Goal: Task Accomplishment & Management: Manage account settings

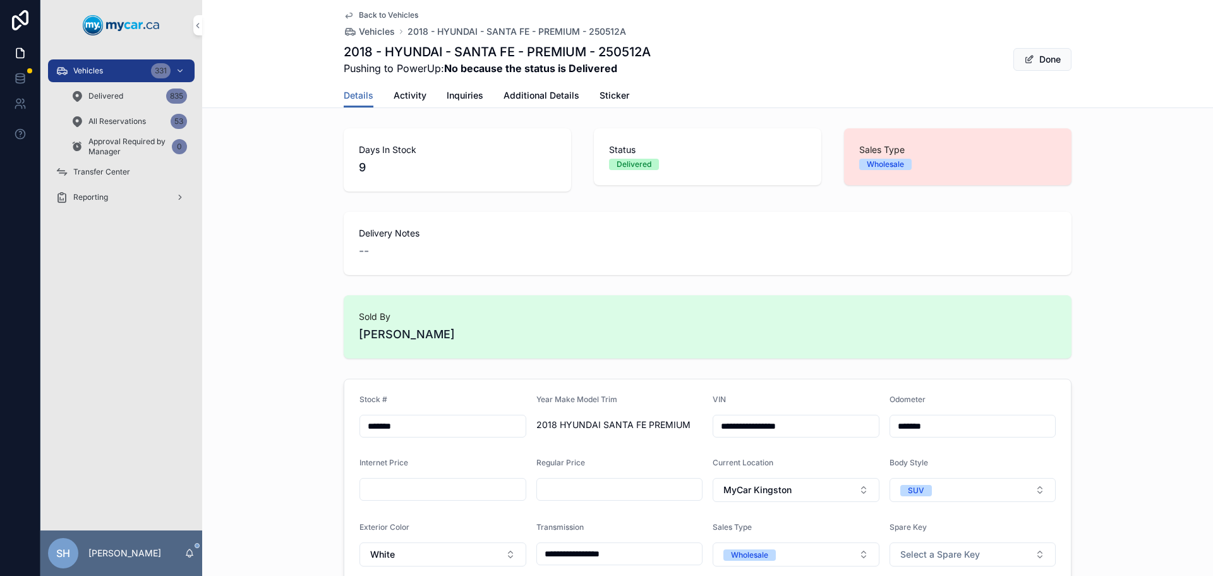
click at [127, 70] on div "Vehicles 331" at bounding box center [121, 71] width 131 height 20
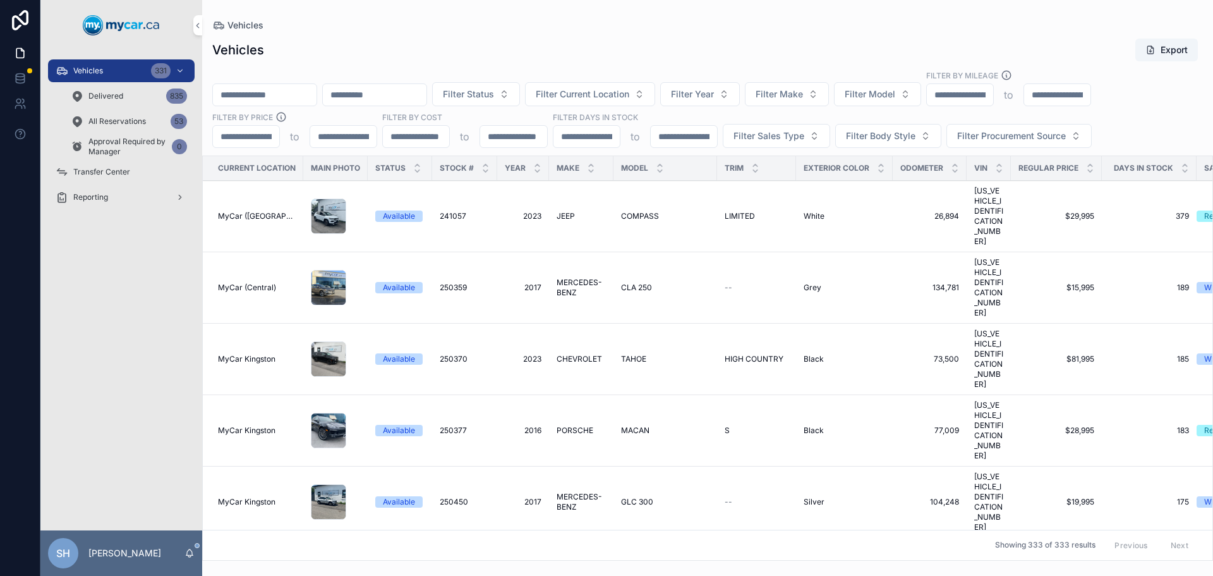
click at [274, 94] on input "scrollable content" at bounding box center [265, 95] width 104 height 18
type input "******"
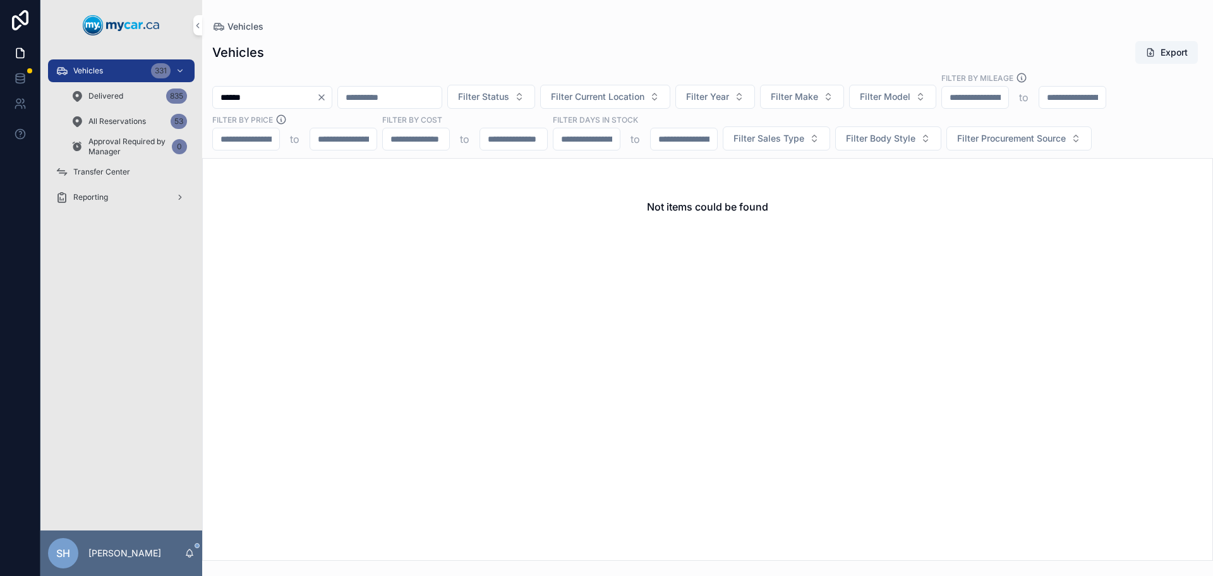
click at [101, 80] on div "Vehicles 331" at bounding box center [121, 71] width 131 height 20
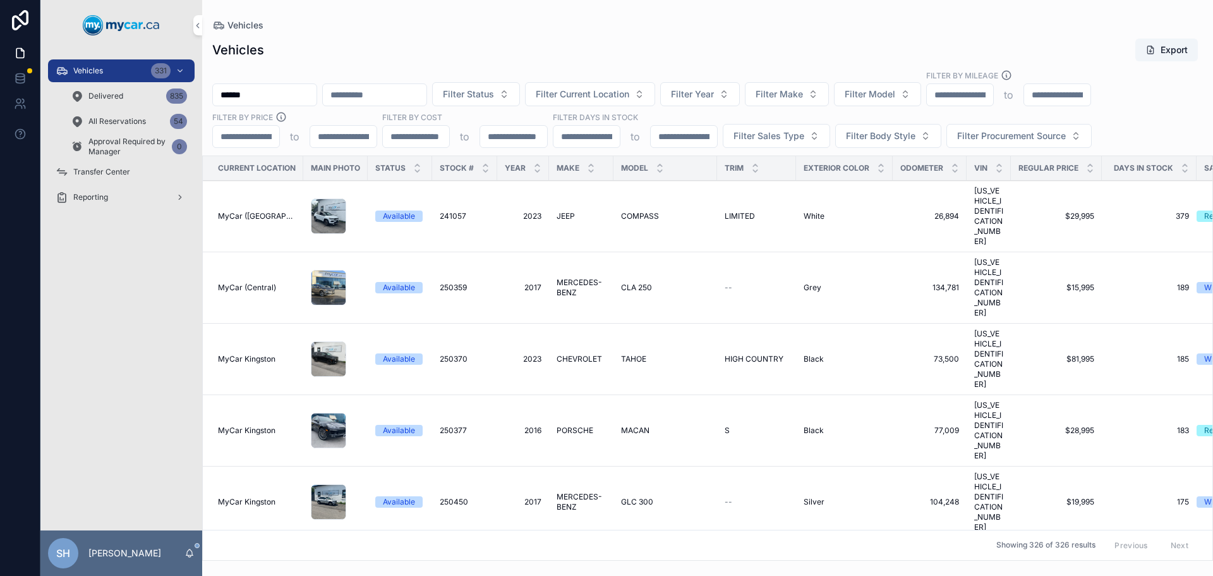
click at [124, 117] on span "All Reservations" at bounding box center [116, 121] width 57 height 10
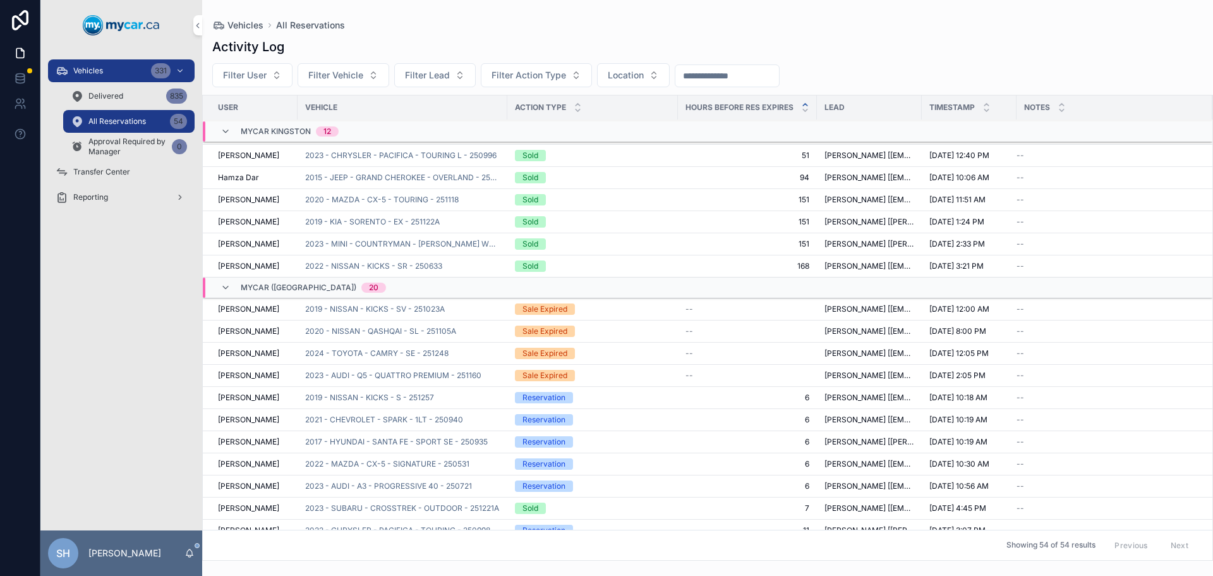
scroll to position [397, 0]
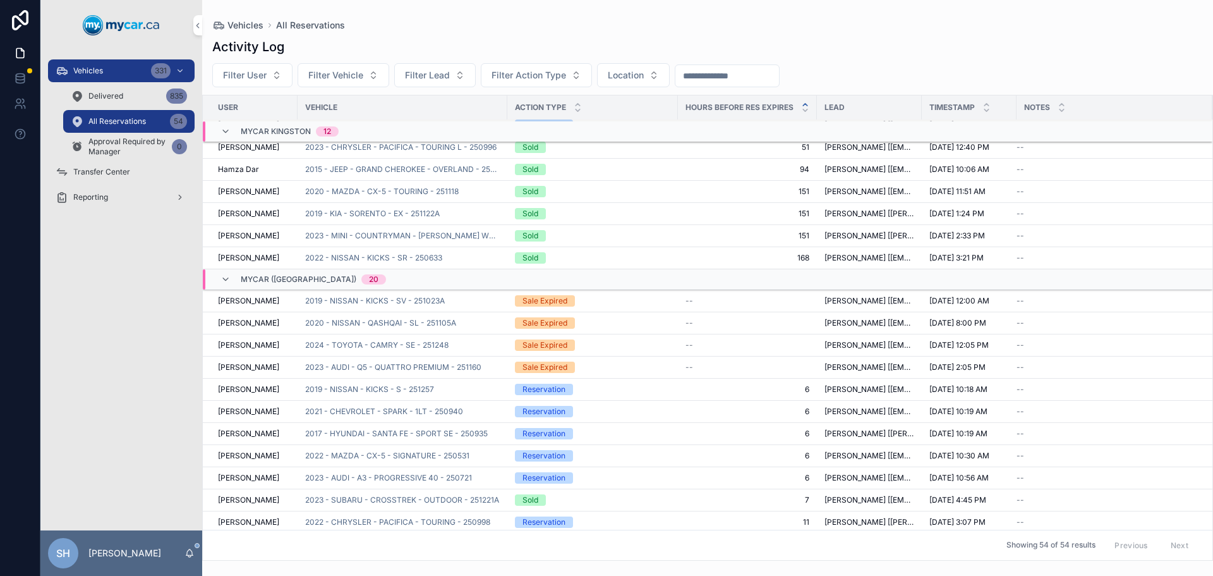
click at [385, 368] on span "2023 - AUDI - Q5 - QUATTRO PREMIUM - 251160" at bounding box center [393, 367] width 176 height 10
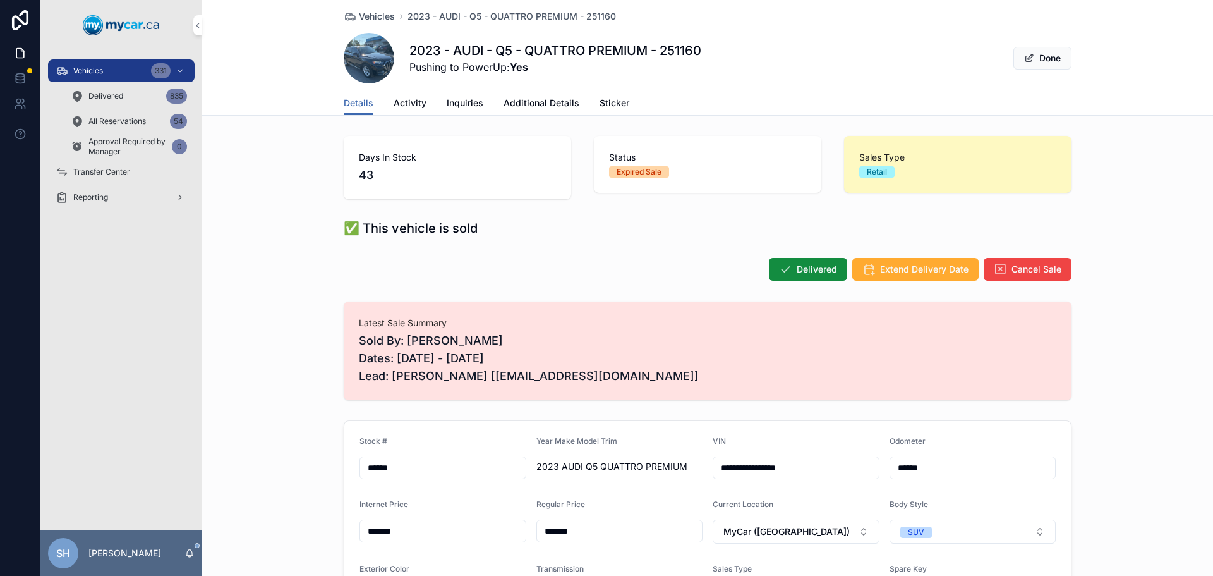
click at [899, 267] on span "Extend Delivery Date" at bounding box center [924, 269] width 88 height 13
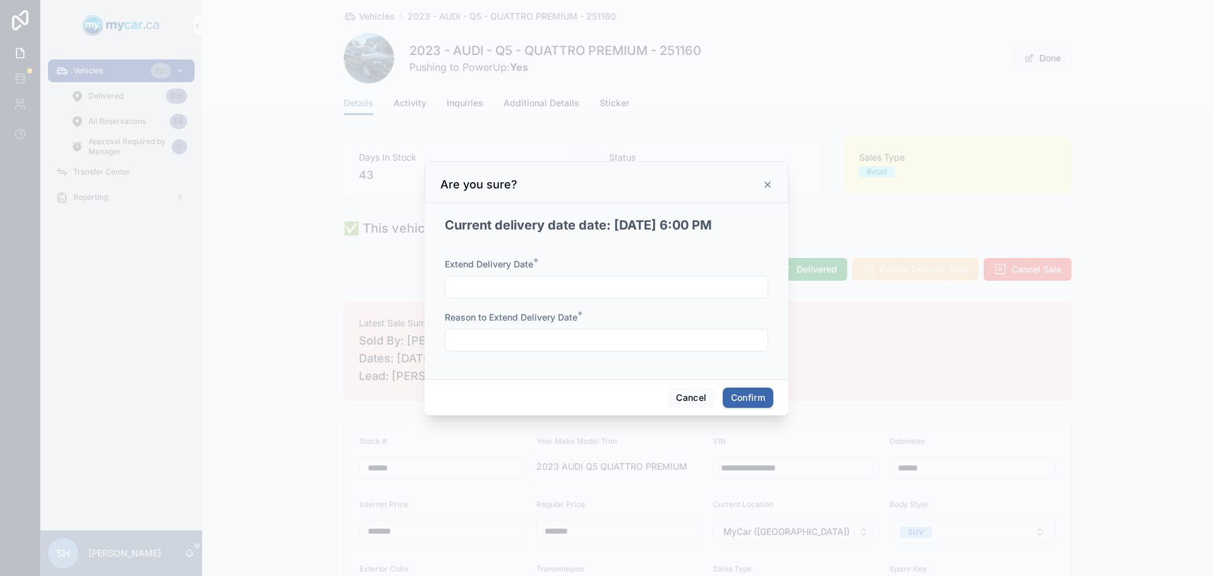
click at [551, 272] on div "Extend Delivery Date *" at bounding box center [606, 278] width 323 height 40
click at [550, 281] on input "text" at bounding box center [606, 287] width 322 height 18
click at [560, 415] on button "6" at bounding box center [561, 418] width 23 height 23
type input "*********"
click at [476, 335] on input "text" at bounding box center [606, 340] width 322 height 18
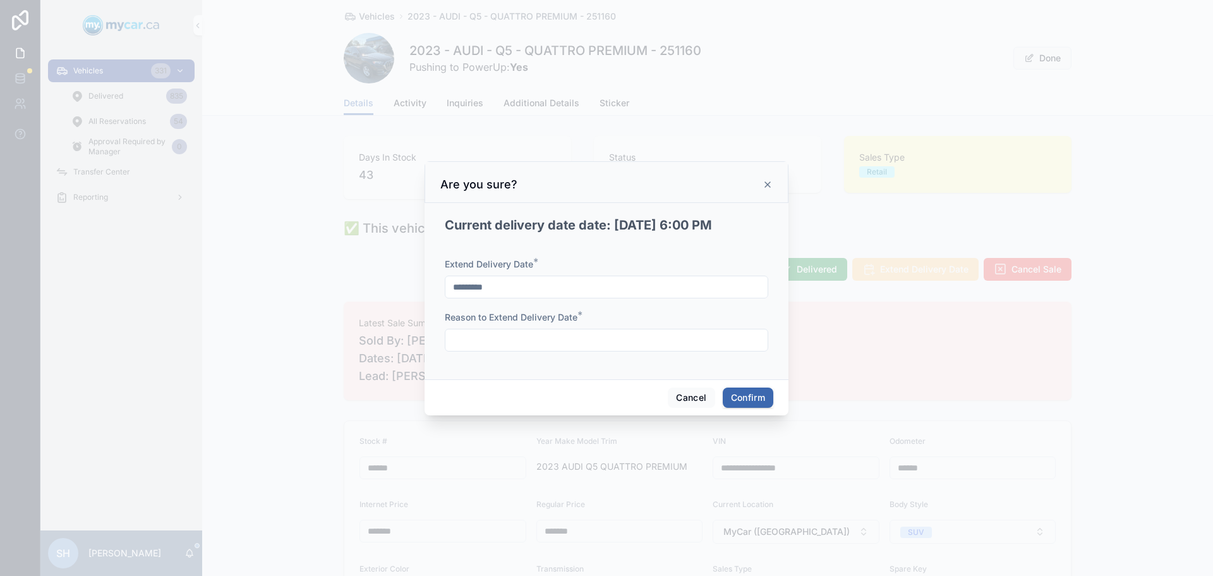
type input "******"
click at [765, 389] on button "Confirm" at bounding box center [748, 397] width 51 height 20
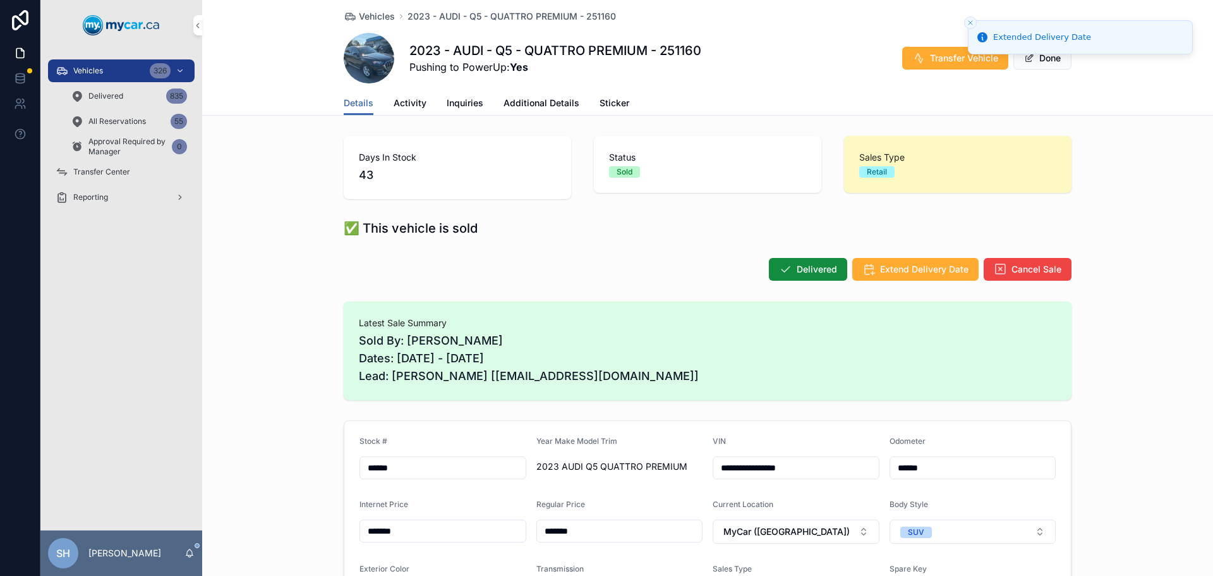
click at [121, 119] on span "All Reservations" at bounding box center [116, 121] width 57 height 10
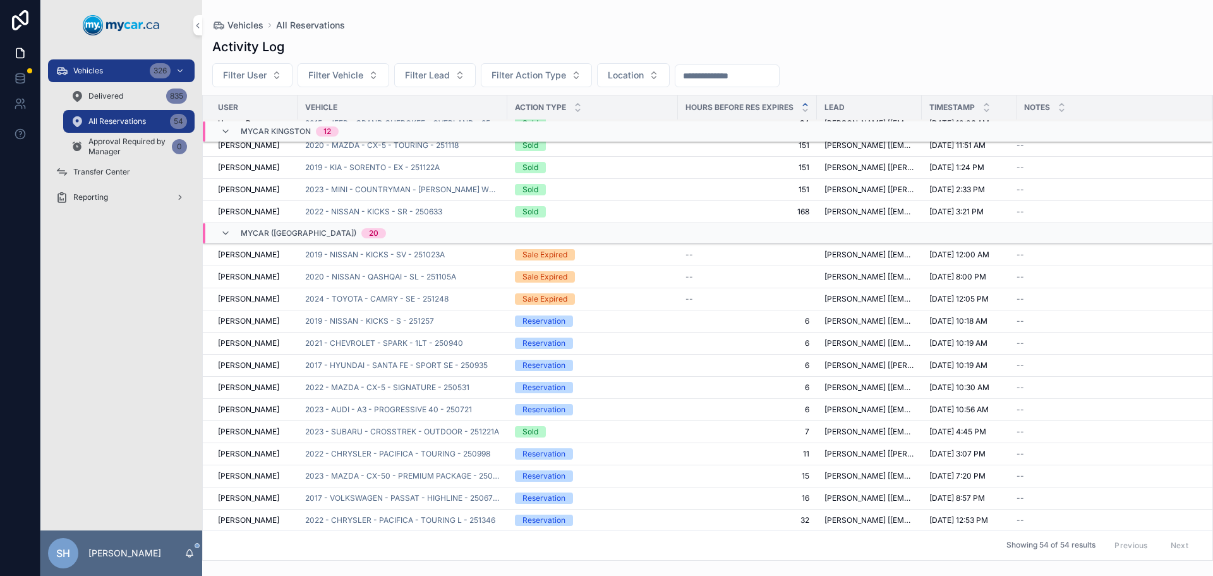
scroll to position [464, 0]
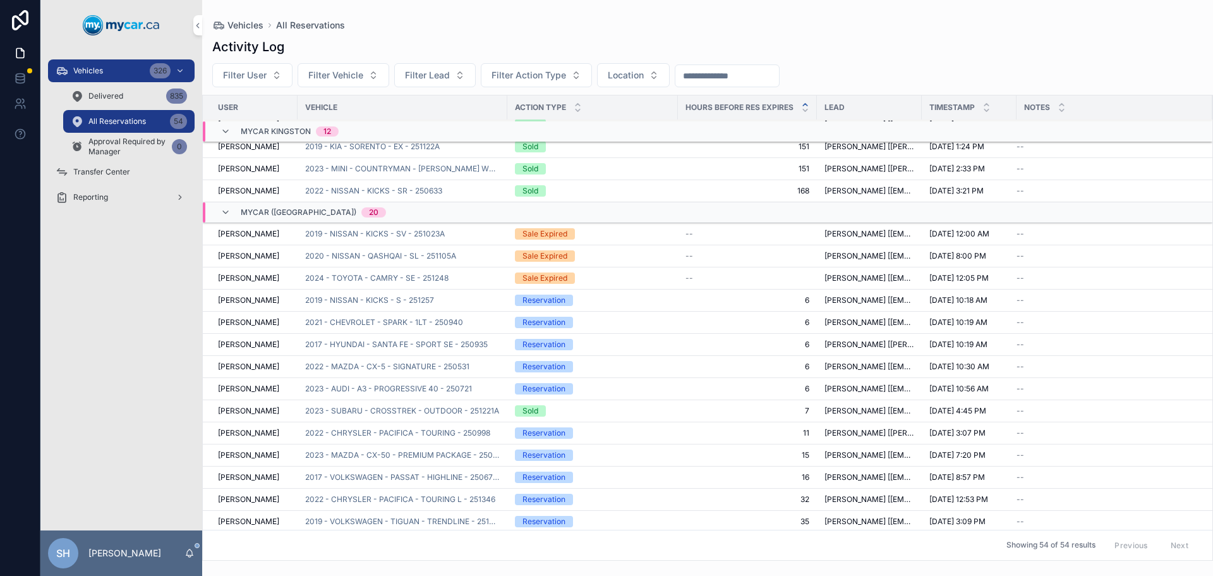
click at [373, 275] on span "2024 - TOYOTA - CAMRY - SE - 251248" at bounding box center [376, 278] width 143 height 10
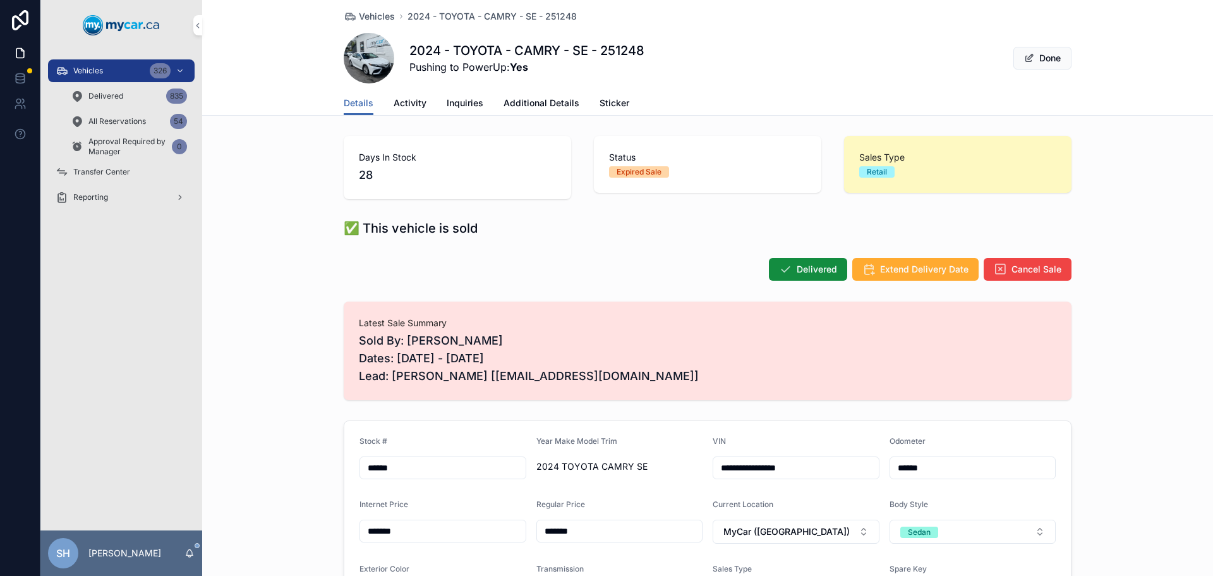
click at [902, 269] on span "Extend Delivery Date" at bounding box center [924, 269] width 88 height 13
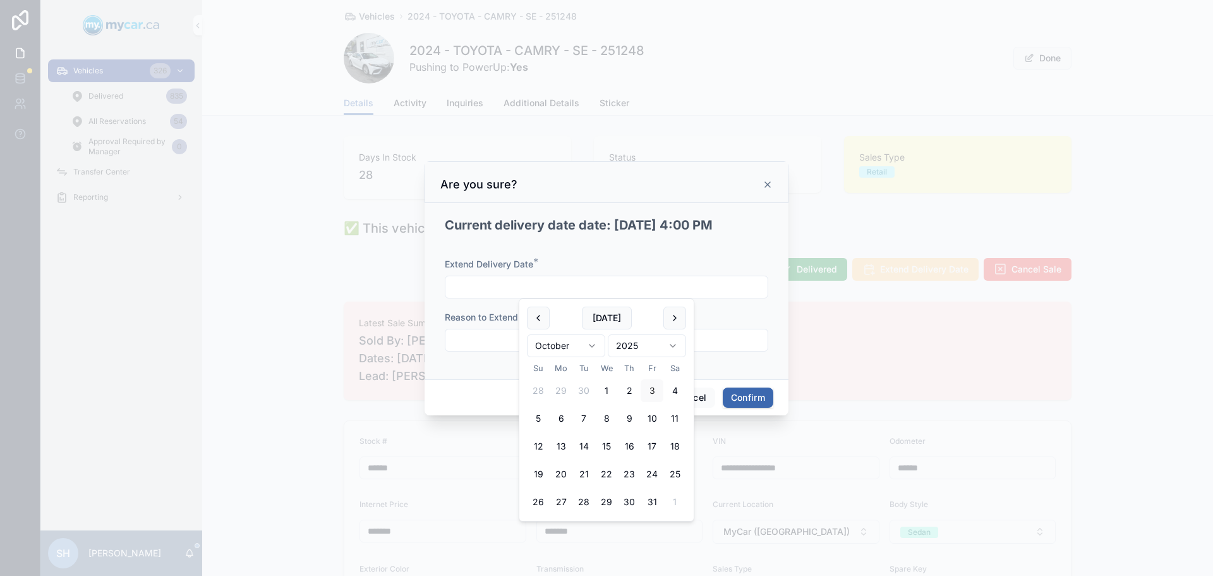
click at [487, 287] on input "text" at bounding box center [606, 287] width 322 height 18
click at [677, 392] on button "4" at bounding box center [674, 390] width 23 height 23
type input "*********"
click at [466, 348] on div at bounding box center [606, 340] width 323 height 23
click at [470, 346] on input "text" at bounding box center [606, 340] width 322 height 18
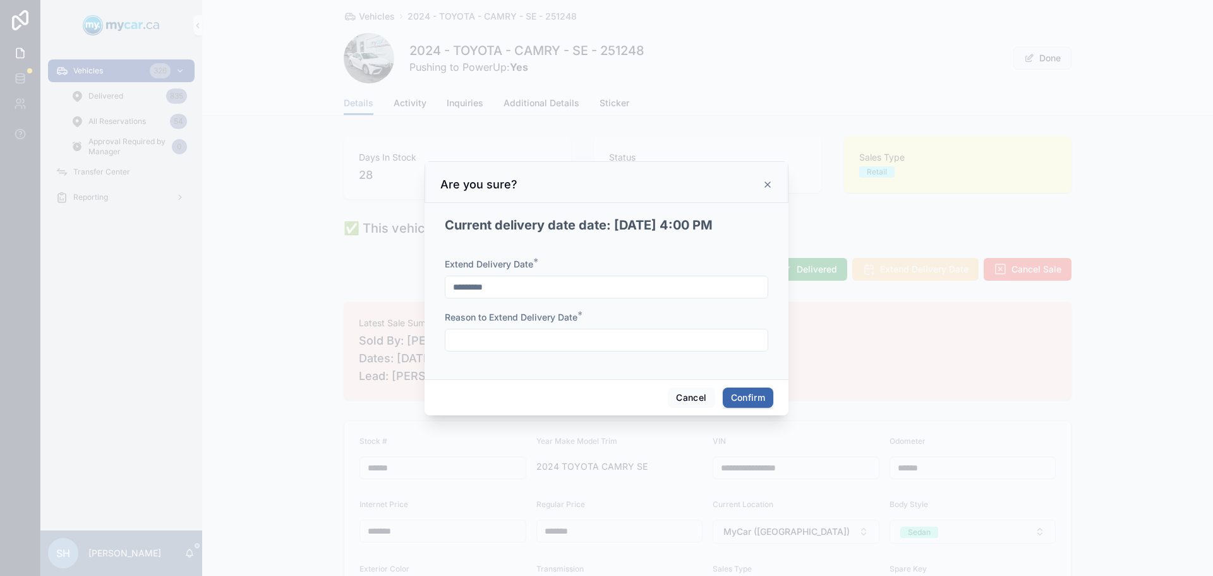
type input "******"
click at [750, 397] on button "Confirm" at bounding box center [748, 397] width 51 height 20
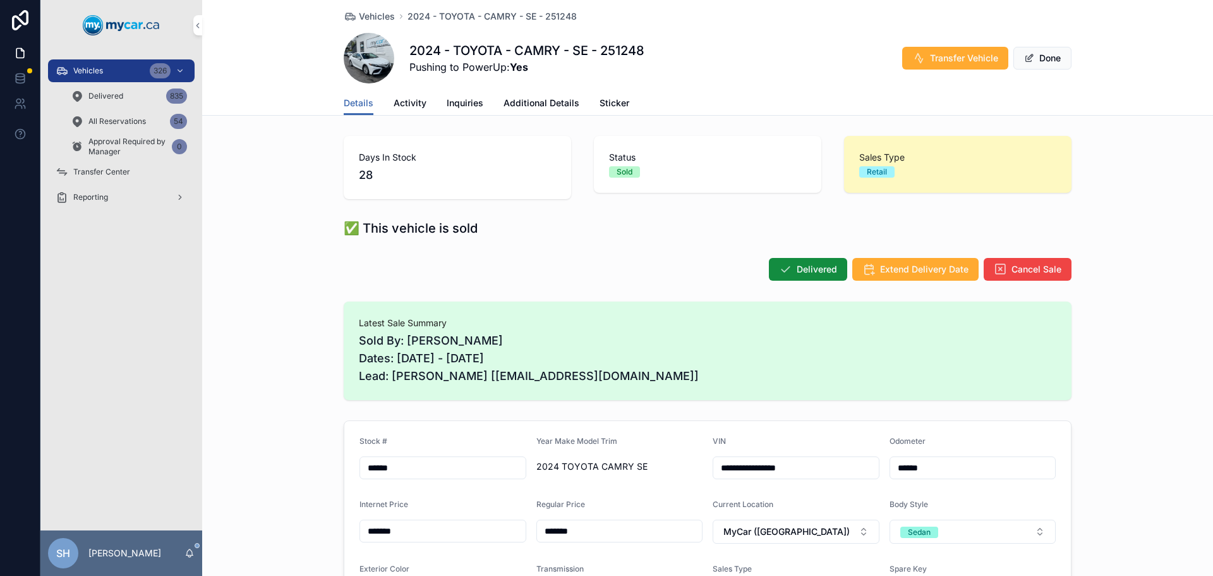
click at [95, 65] on div "Vehicles 326" at bounding box center [121, 71] width 131 height 20
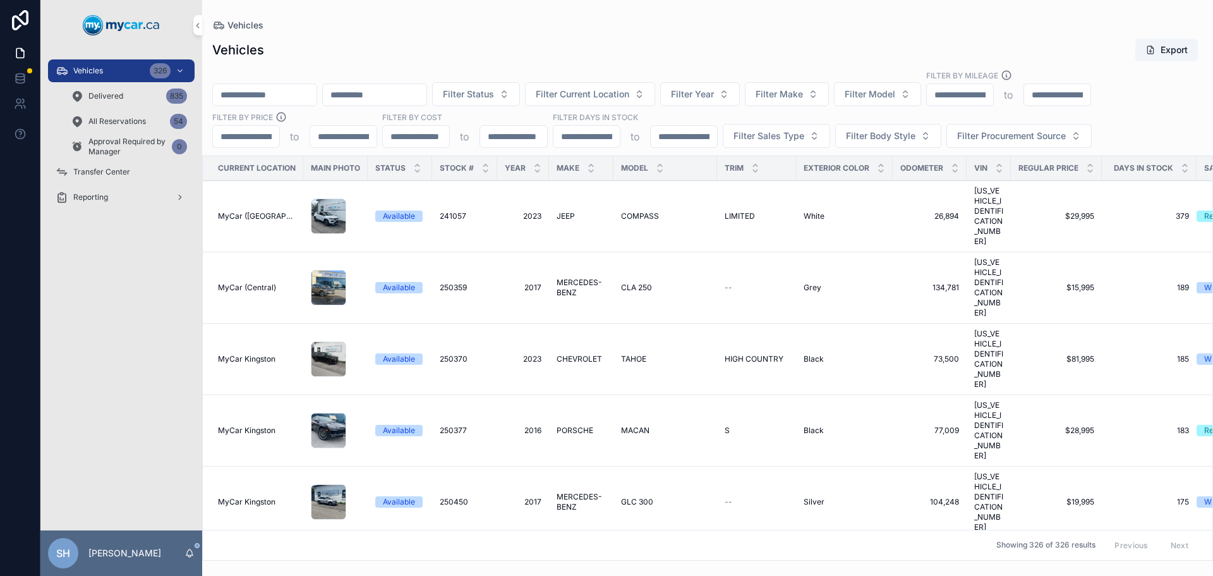
click at [494, 93] on span "Filter Status" at bounding box center [468, 94] width 51 height 13
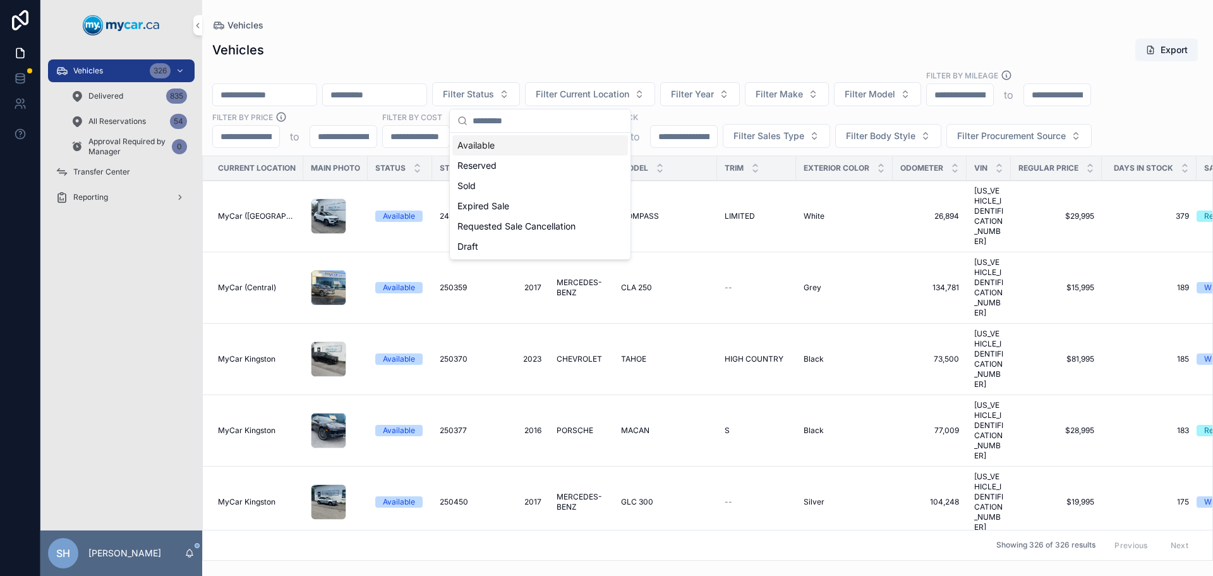
click at [508, 141] on div "Available" at bounding box center [540, 145] width 176 height 20
click at [739, 145] on button "Filter Sales Type" at bounding box center [776, 136] width 107 height 24
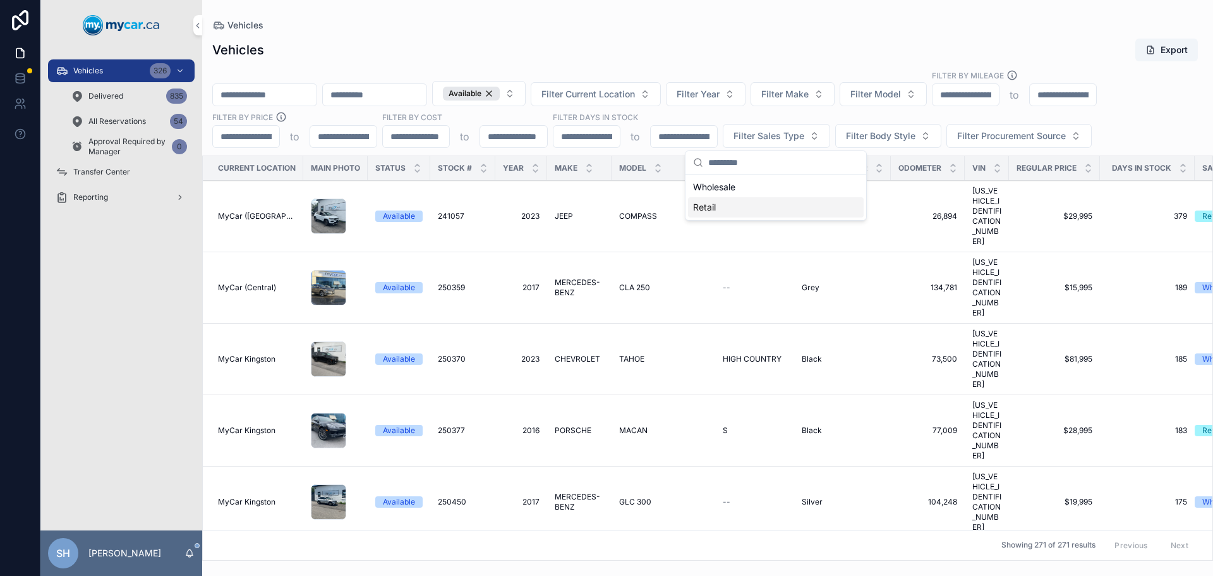
click at [715, 208] on div "Retail" at bounding box center [776, 207] width 176 height 20
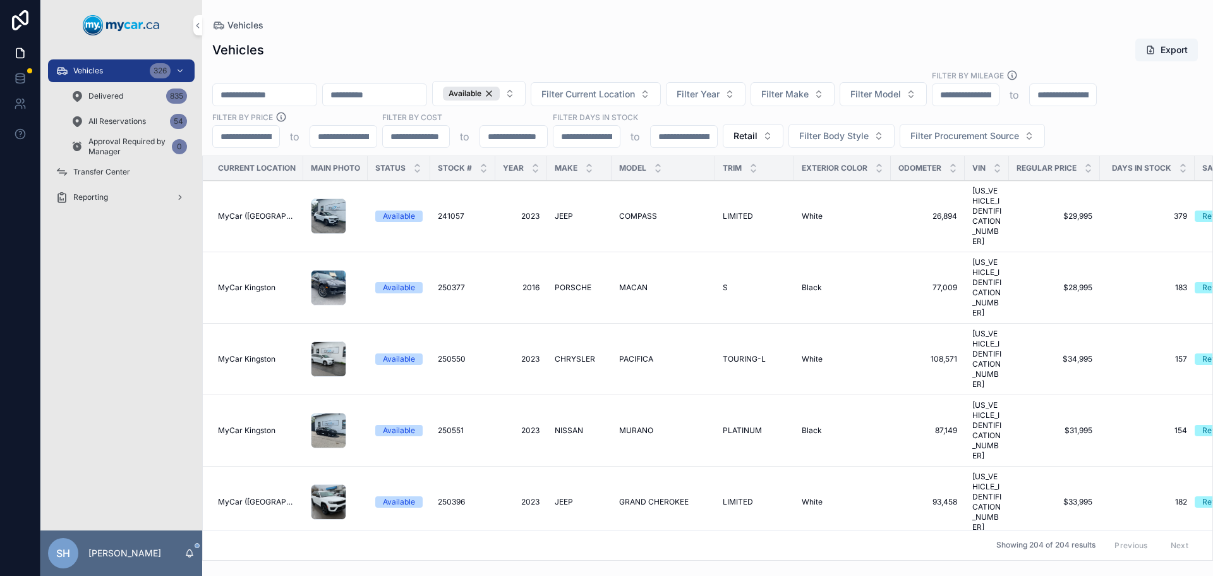
click at [776, 25] on div "Vehicles" at bounding box center [707, 25] width 991 height 10
click at [635, 92] on span "Filter Current Location" at bounding box center [588, 94] width 94 height 13
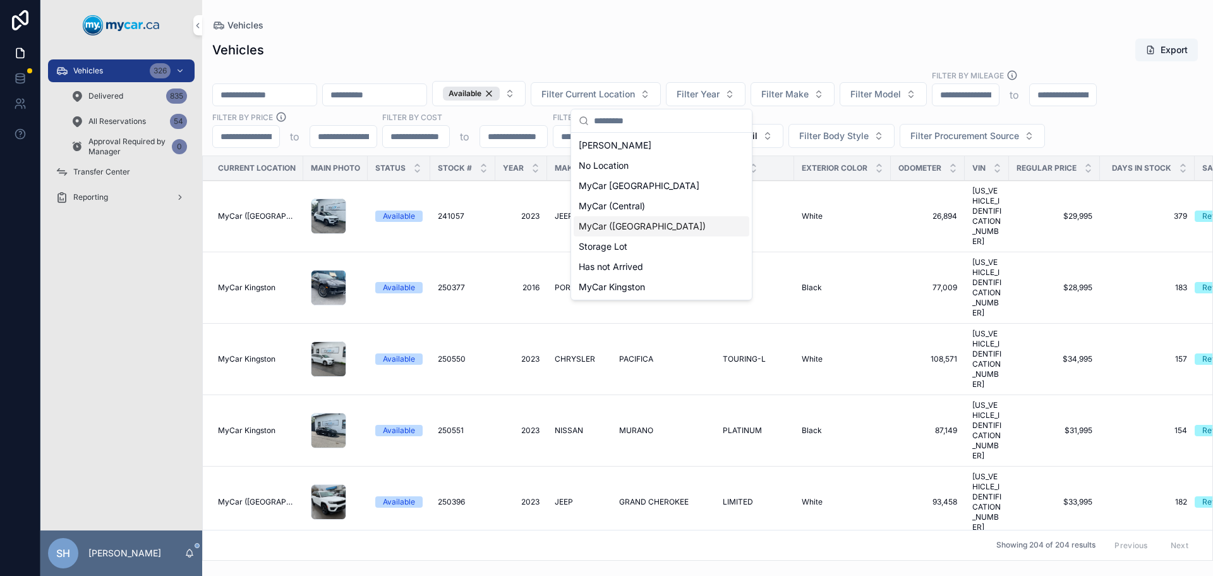
click at [648, 226] on span "MyCar ([GEOGRAPHIC_DATA])" at bounding box center [642, 226] width 127 height 13
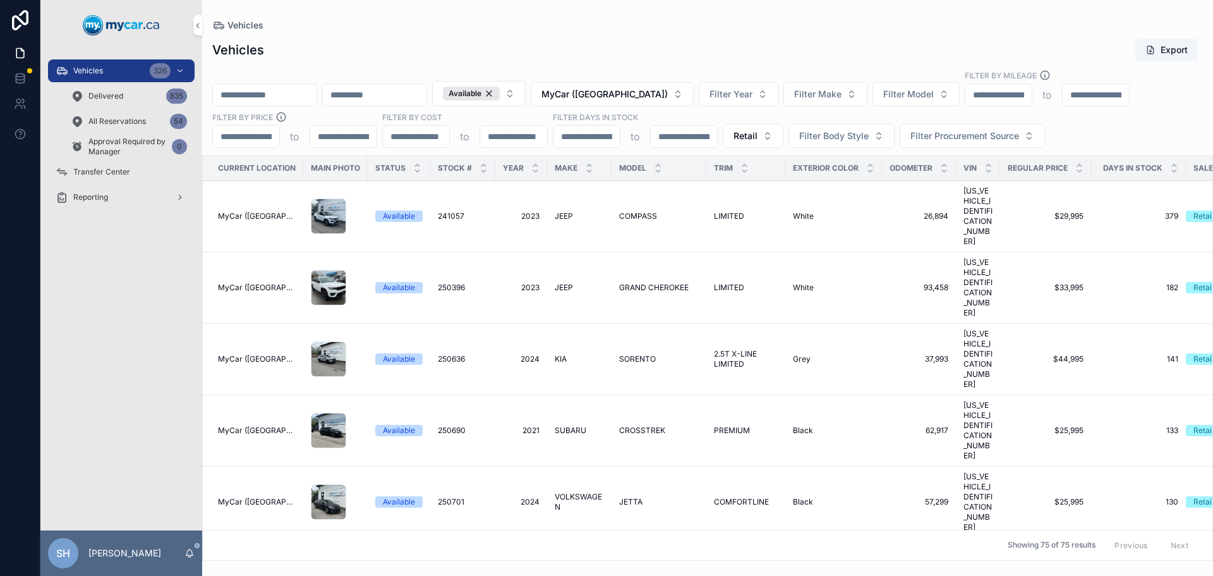
click at [630, 93] on span "MyCar ([GEOGRAPHIC_DATA])" at bounding box center [604, 94] width 126 height 13
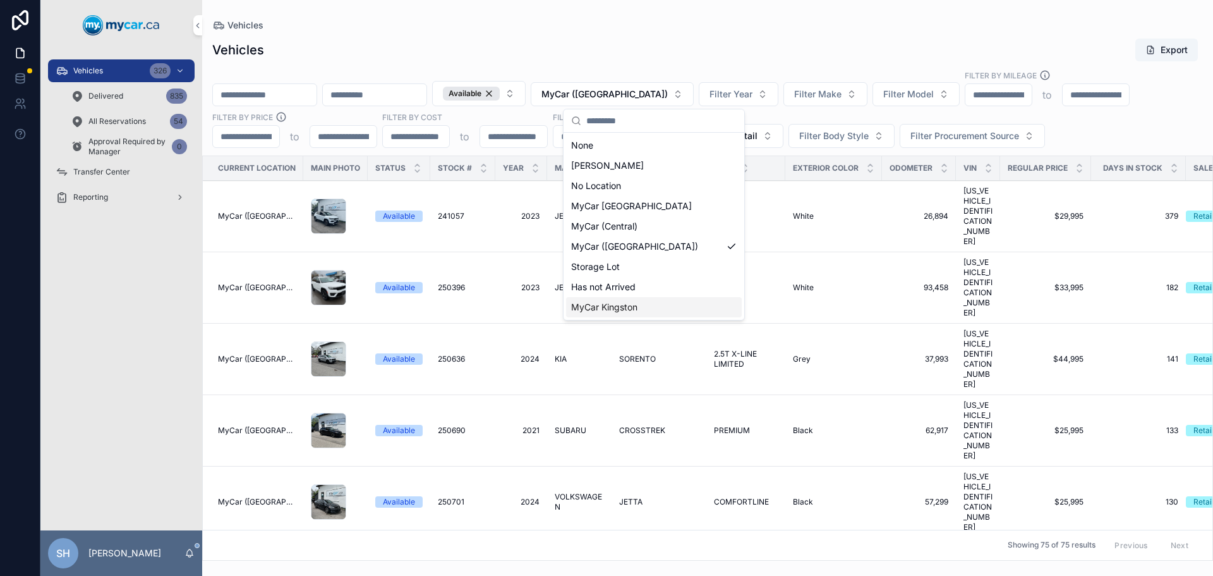
click at [627, 307] on span "MyCar Kingston" at bounding box center [604, 307] width 66 height 13
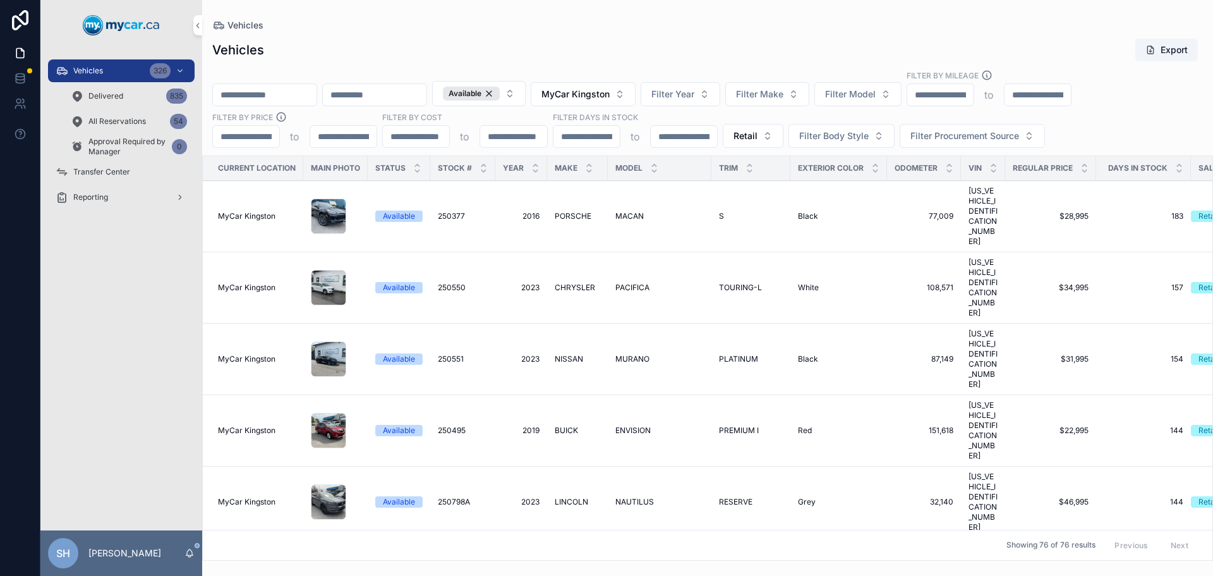
click at [610, 88] on span "MyCar Kingston" at bounding box center [575, 94] width 68 height 13
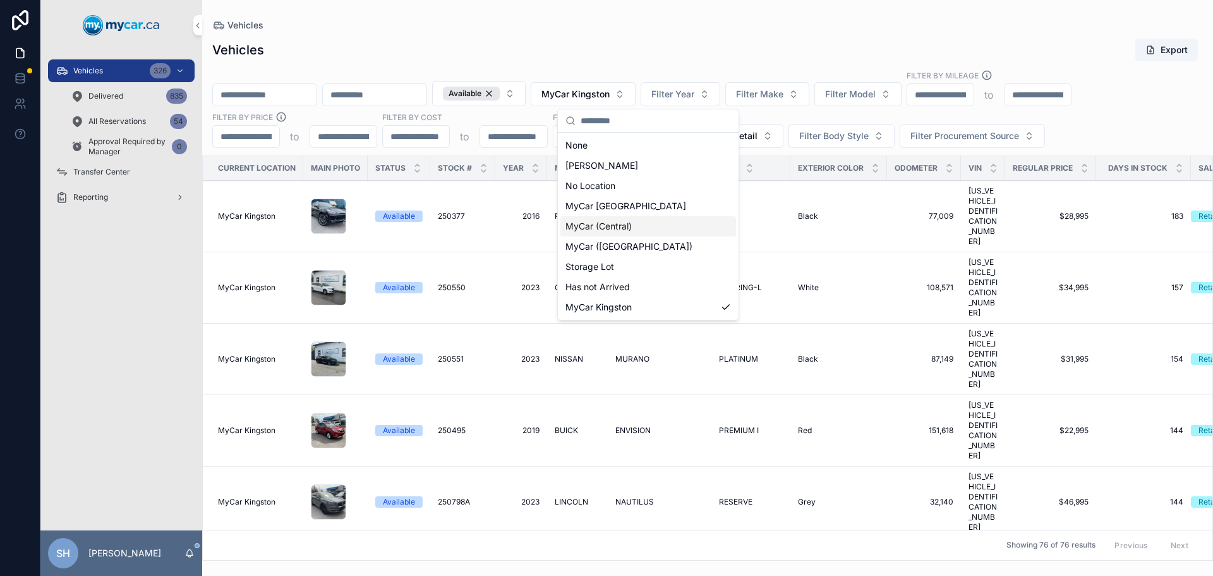
click at [627, 222] on span "MyCar (Central)" at bounding box center [598, 226] width 66 height 13
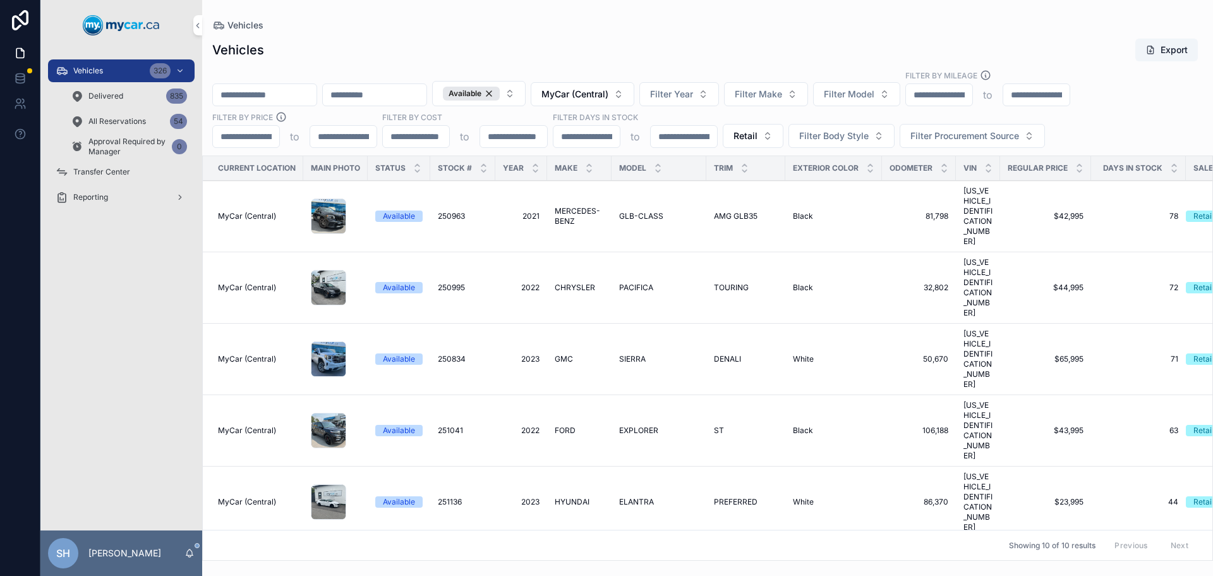
click at [608, 95] on span "MyCar (Central)" at bounding box center [574, 94] width 67 height 13
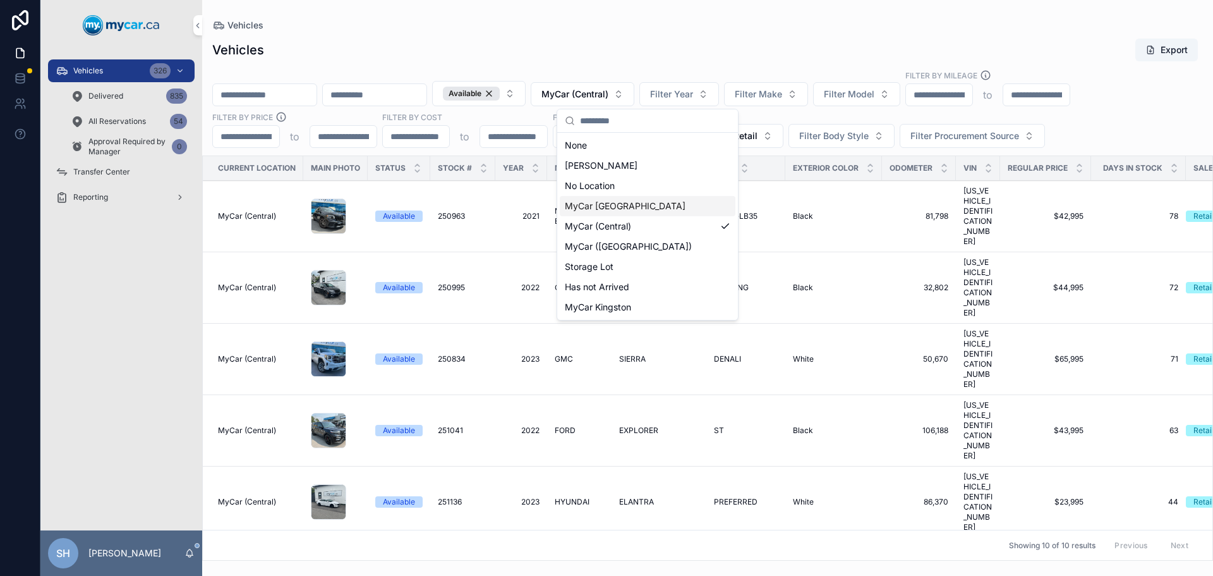
click at [622, 203] on span "MyCar [GEOGRAPHIC_DATA]" at bounding box center [625, 206] width 121 height 13
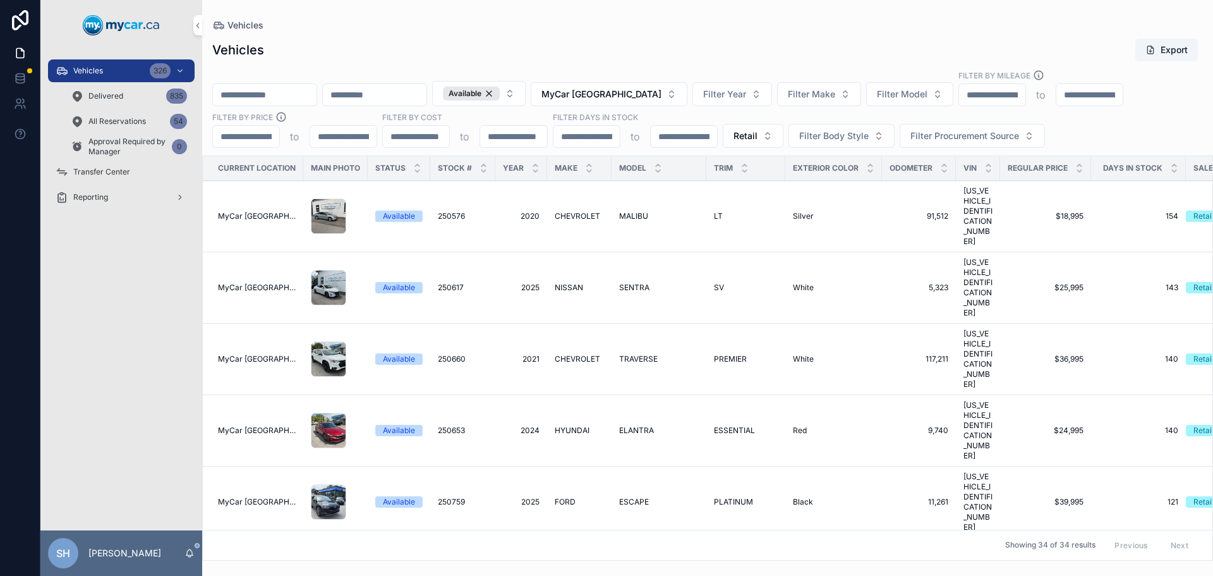
click at [670, 40] on div "Vehicles Export" at bounding box center [707, 50] width 991 height 24
click at [581, 35] on div "Vehicles Export Available MyCar [GEOGRAPHIC_DATA] Filter Year Filter Make Filte…" at bounding box center [707, 295] width 1011 height 530
click at [610, 20] on div "Vehicles Vehicles Export Available MyCar [GEOGRAPHIC_DATA] Filter Year Filter M…" at bounding box center [707, 280] width 1011 height 560
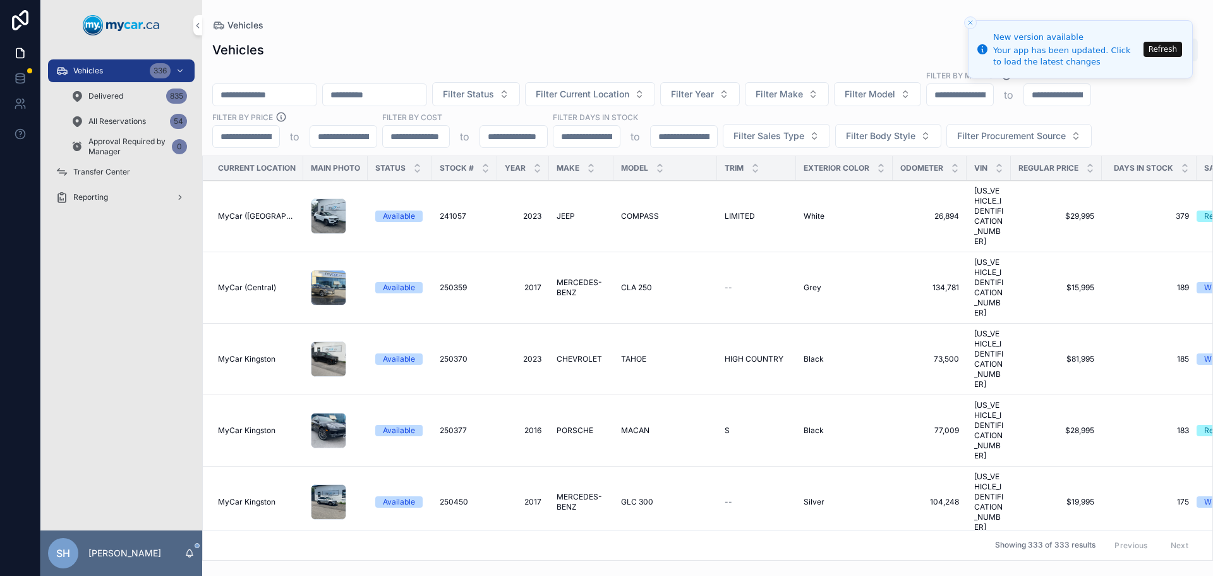
click at [1167, 50] on button "Refresh" at bounding box center [1163, 49] width 39 height 15
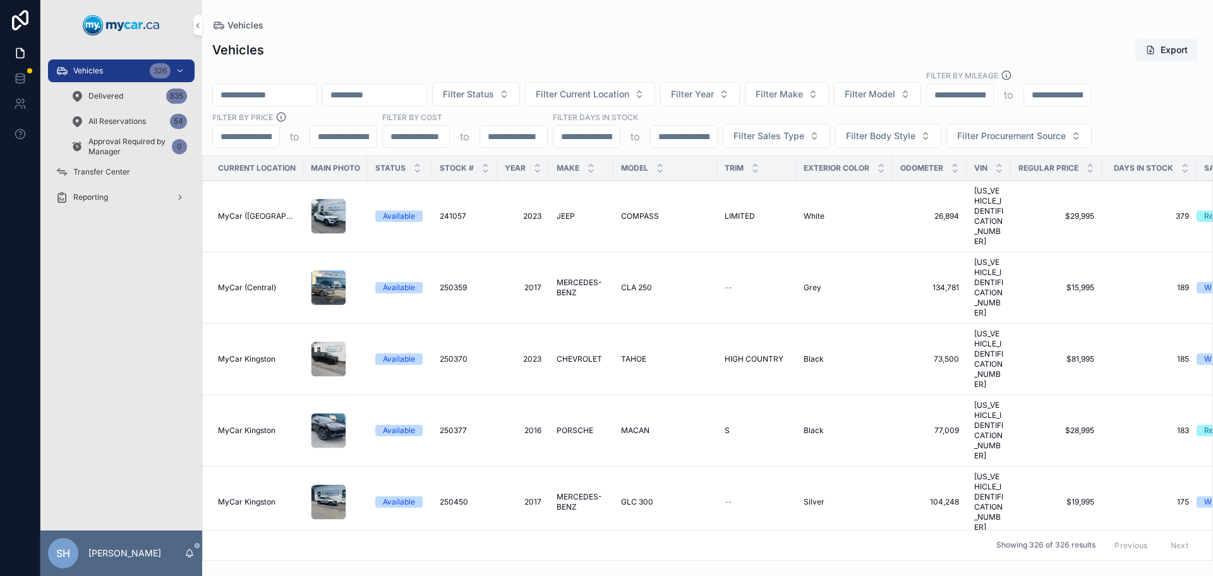
paste input "**********"
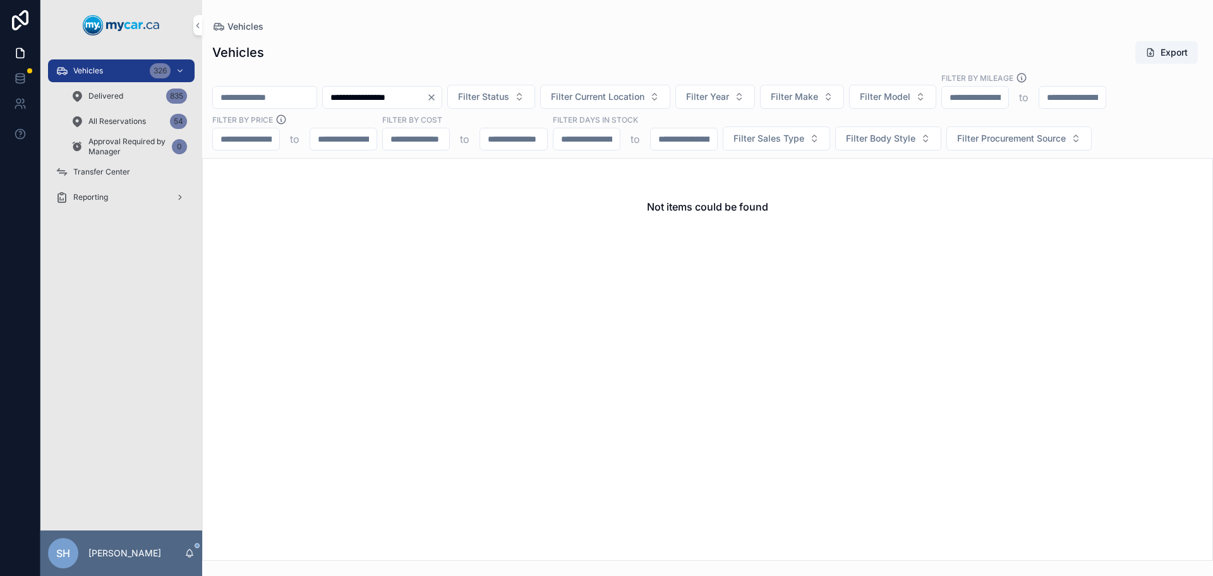
type input "**********"
click at [437, 97] on icon "Clear" at bounding box center [431, 97] width 10 height 10
click at [487, 44] on div "Vehicles Export" at bounding box center [707, 52] width 991 height 24
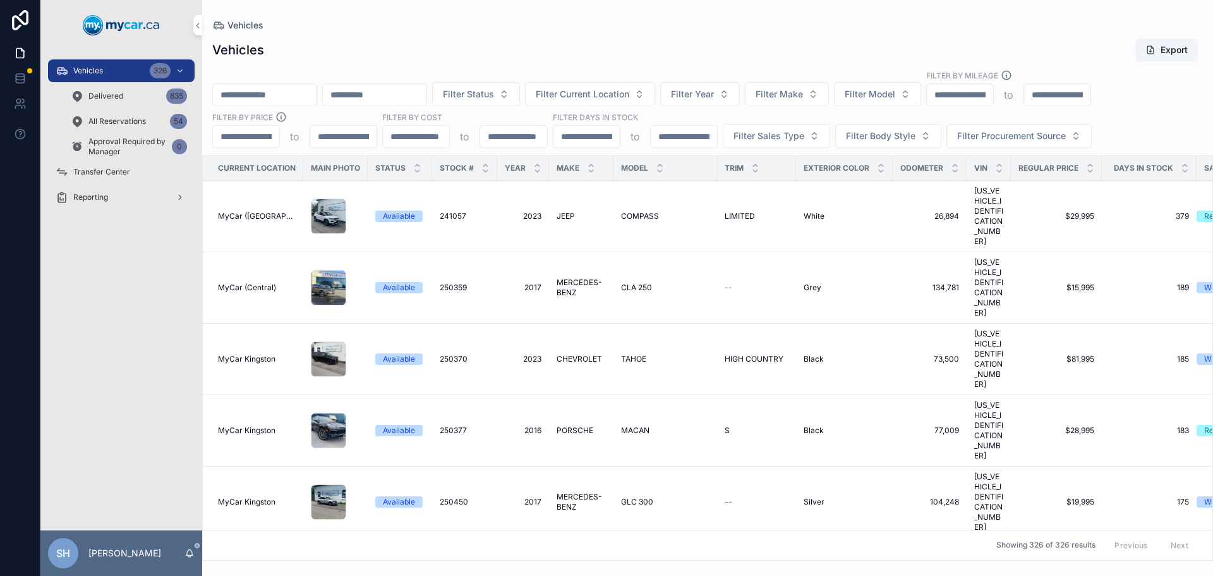
click at [122, 97] on span "Delivered" at bounding box center [105, 96] width 35 height 10
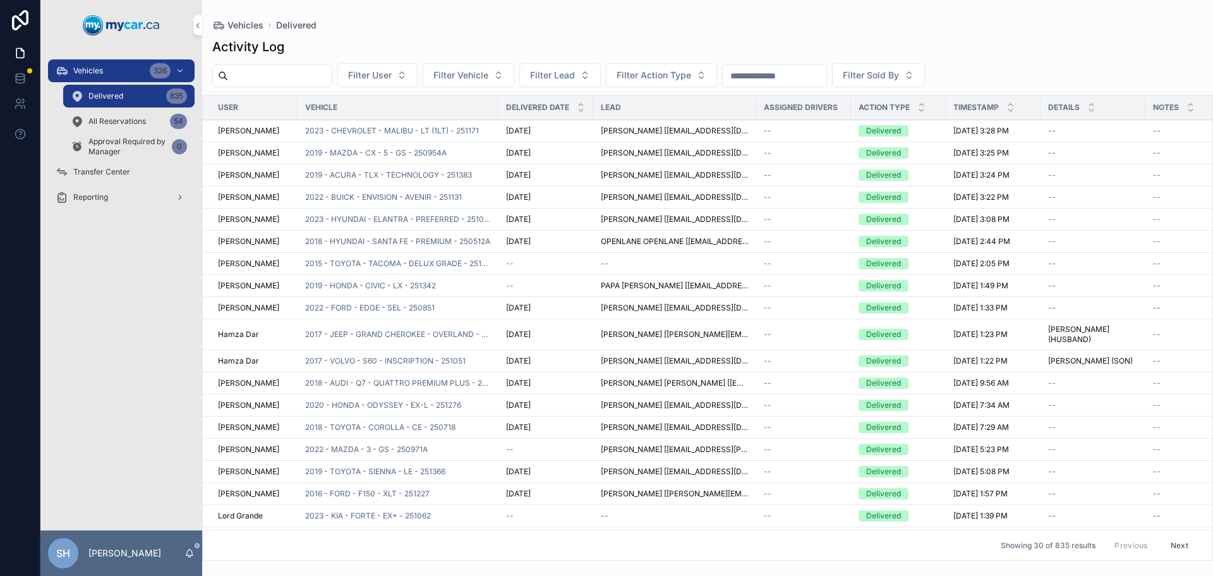
click at [488, 76] on span "Filter Vehicle" at bounding box center [460, 75] width 55 height 13
click at [538, 30] on div "Activity Log Filter User Filter Vehicle Filter Lead Filter Action Type Filter S…" at bounding box center [707, 295] width 1011 height 530
paste input "**********"
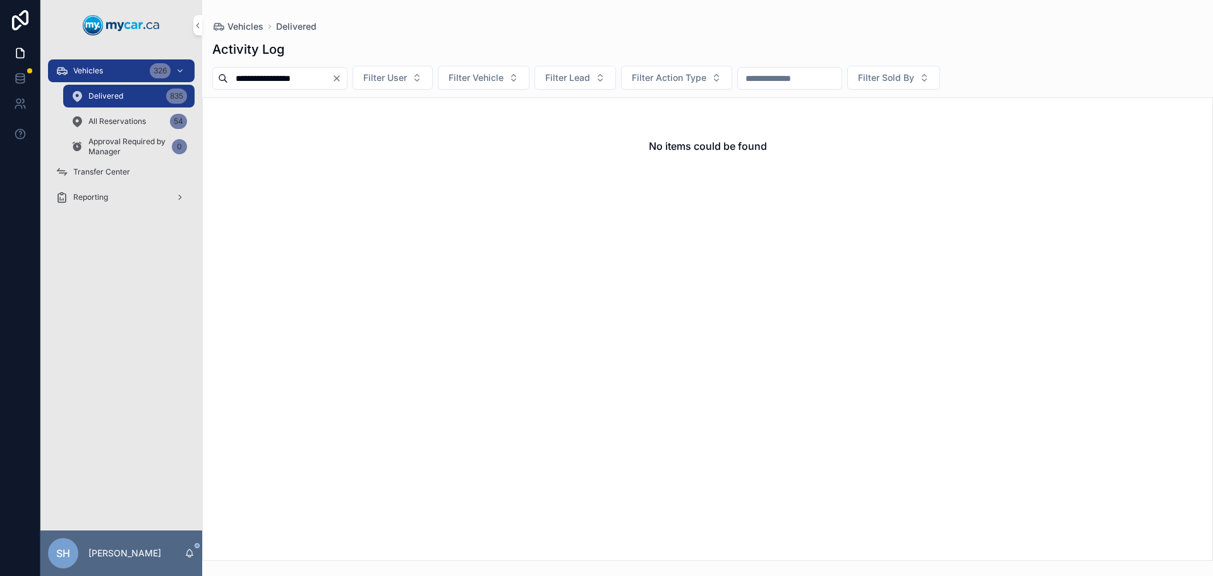
type input "**********"
click at [342, 75] on icon "Clear" at bounding box center [337, 78] width 10 height 10
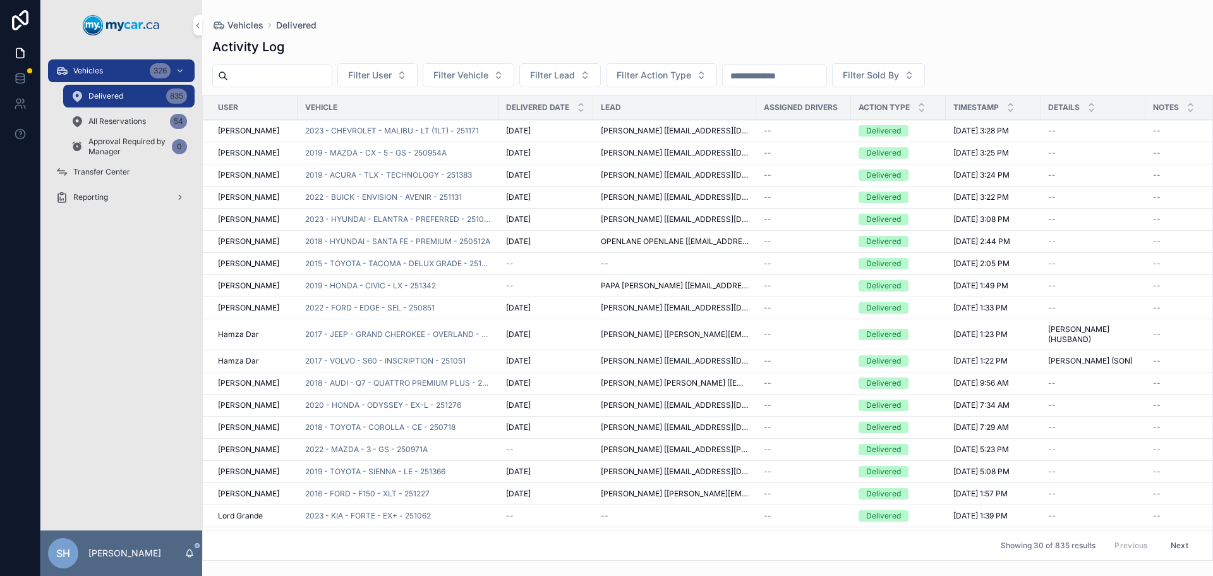
click at [404, 20] on div "Vehicles Delivered" at bounding box center [707, 25] width 991 height 10
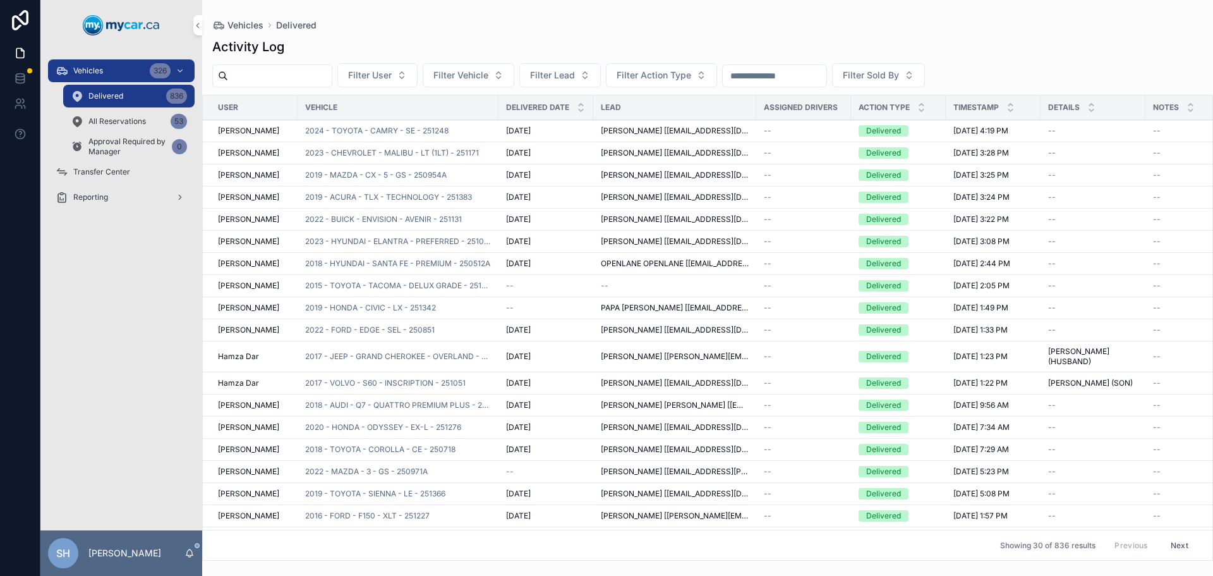
click at [116, 59] on link "Vehicles 326" at bounding box center [121, 70] width 147 height 23
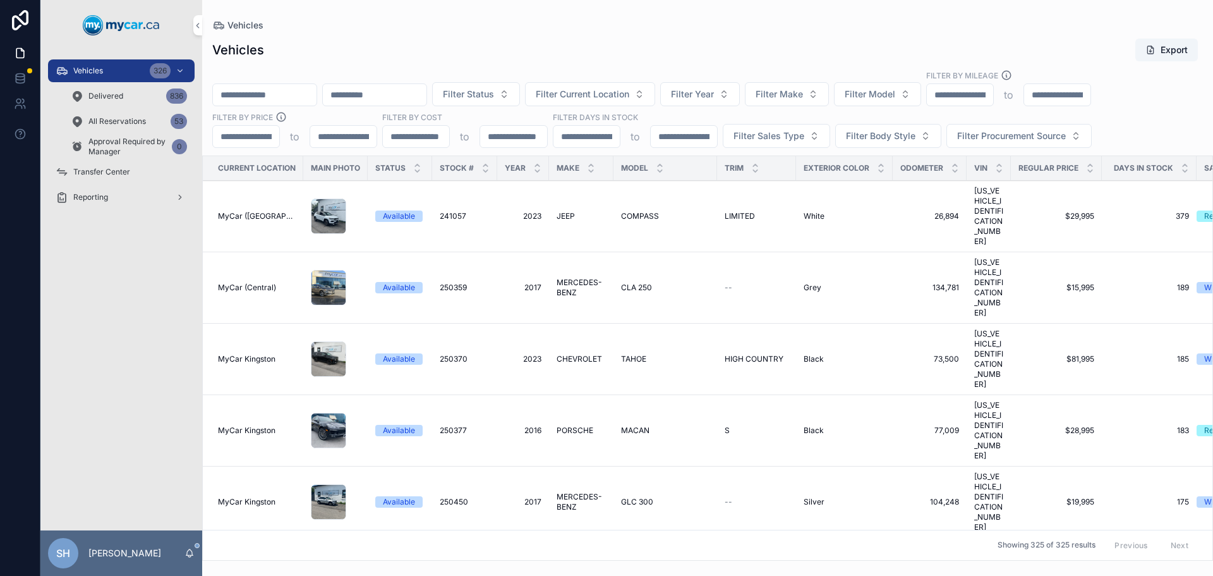
click at [494, 90] on span "Filter Status" at bounding box center [468, 94] width 51 height 13
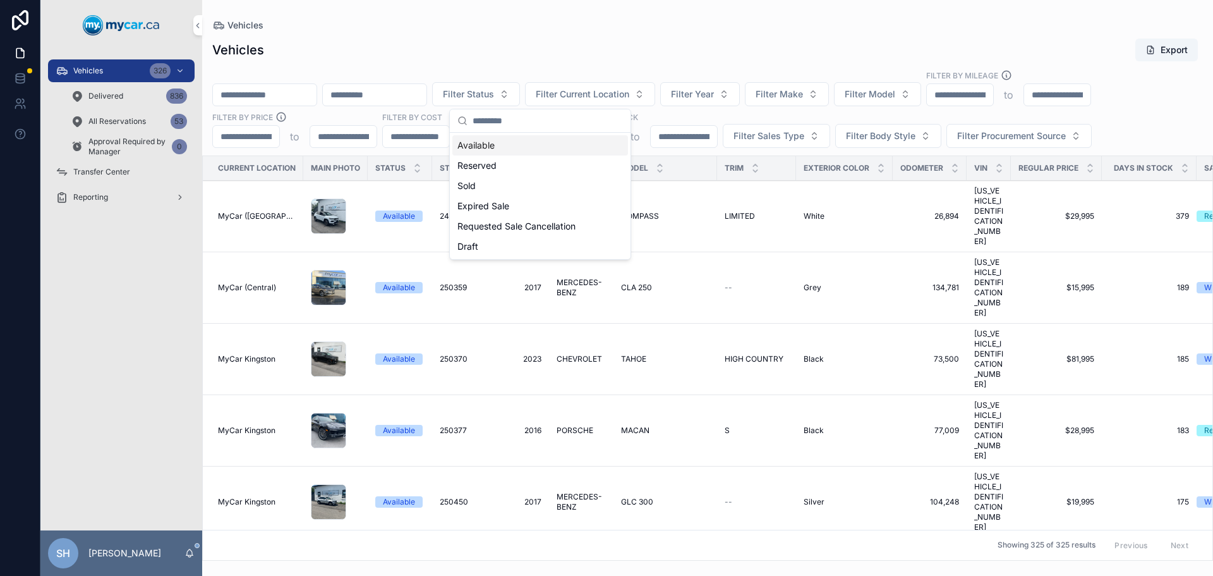
click at [483, 142] on div "Available" at bounding box center [540, 145] width 176 height 20
click at [750, 136] on span "Filter Sales Type" at bounding box center [769, 136] width 71 height 13
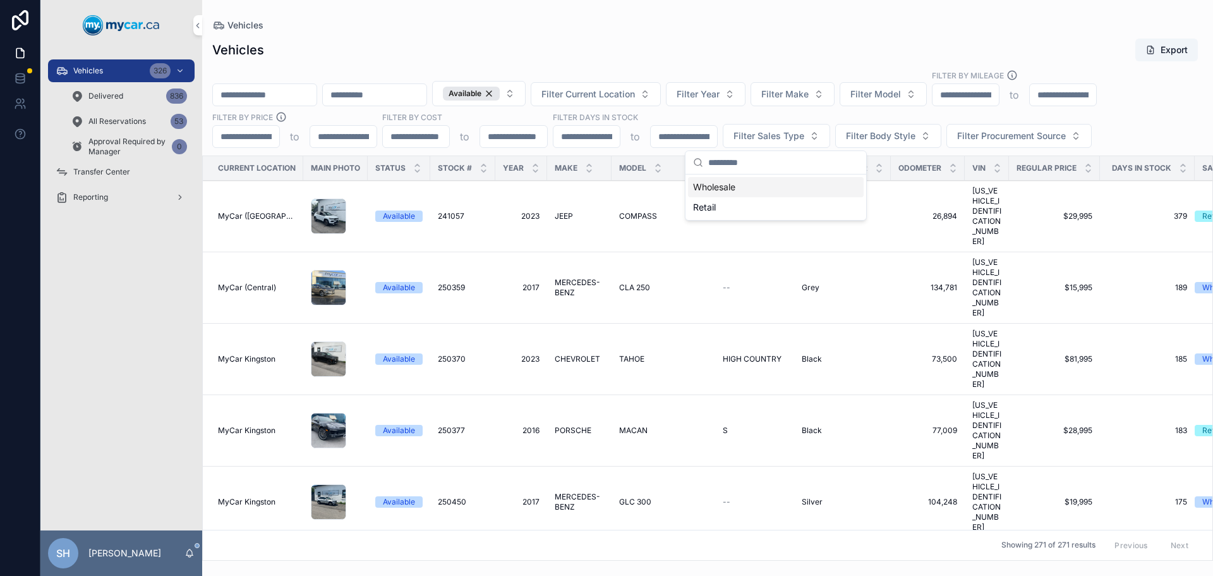
click at [720, 185] on div "Wholesale" at bounding box center [776, 187] width 176 height 20
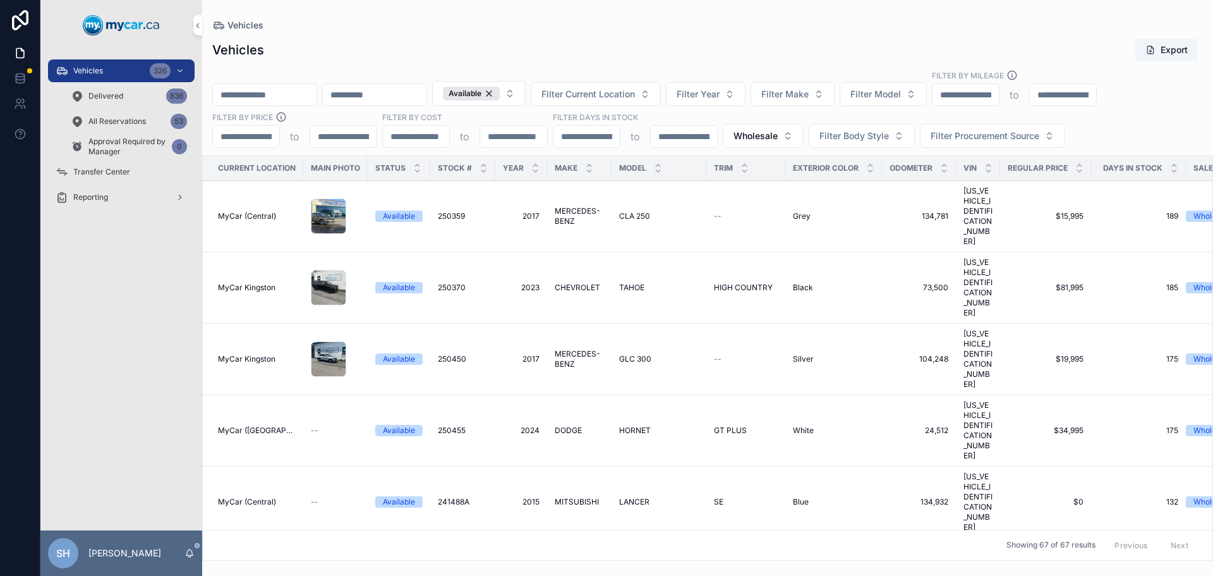
click at [692, 59] on div "Vehicles Export" at bounding box center [707, 50] width 991 height 24
click at [737, 139] on span "Wholesale" at bounding box center [756, 136] width 44 height 13
click at [739, 55] on div "Vehicles Export" at bounding box center [707, 50] width 991 height 24
click at [635, 93] on span "Filter Current Location" at bounding box center [588, 94] width 94 height 13
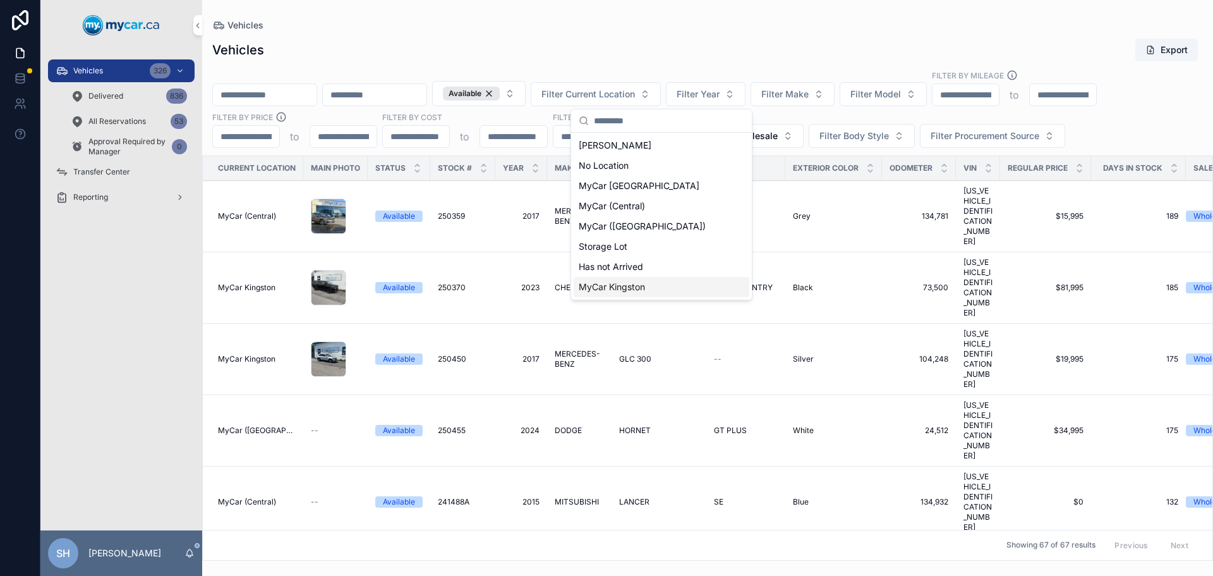
click at [648, 287] on div "MyCar Kingston" at bounding box center [662, 287] width 176 height 20
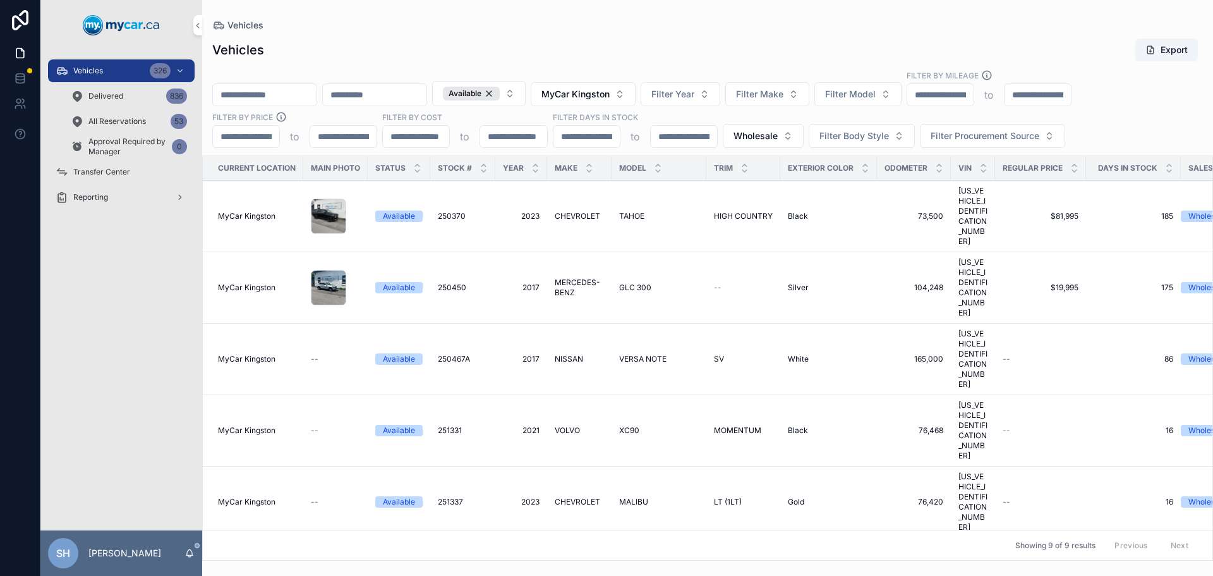
click at [635, 282] on span "GLC 300" at bounding box center [635, 287] width 32 height 10
